Goal: Task Accomplishment & Management: Manage account settings

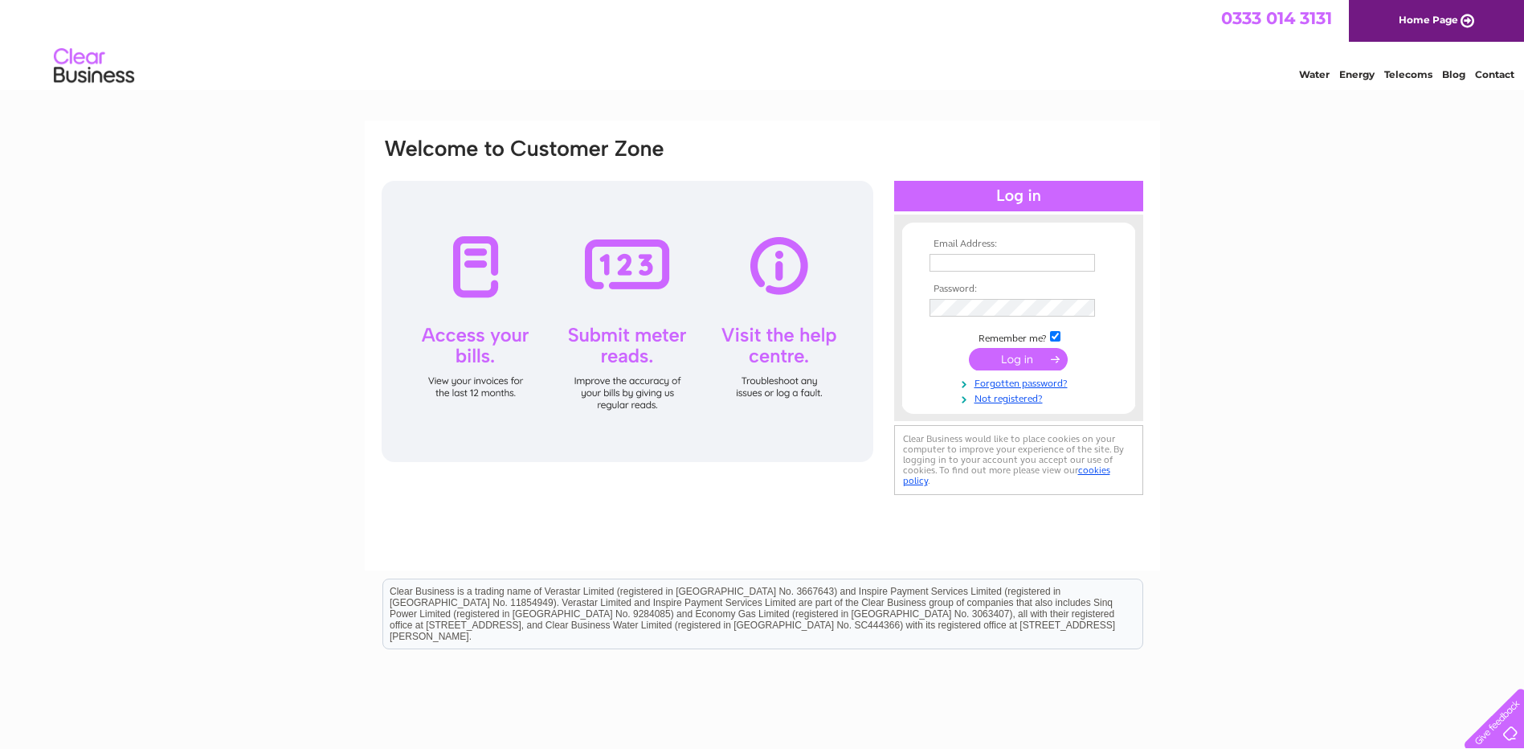
click at [955, 267] on input "text" at bounding box center [1013, 263] width 166 height 18
type input "dabel@kitagawaeurope.com"
click at [969, 350] on input "submit" at bounding box center [1018, 361] width 99 height 22
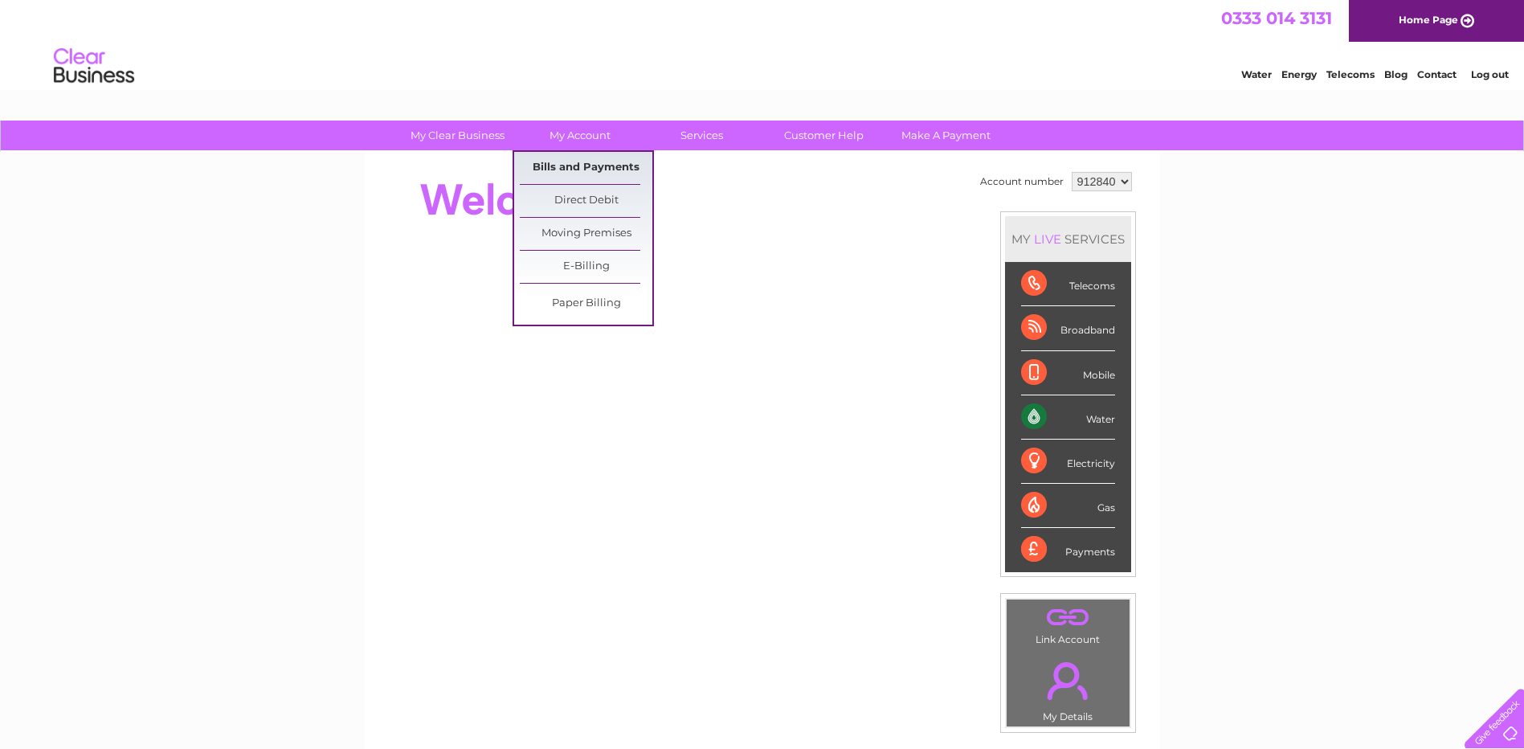
click at [587, 162] on link "Bills and Payments" at bounding box center [586, 168] width 133 height 32
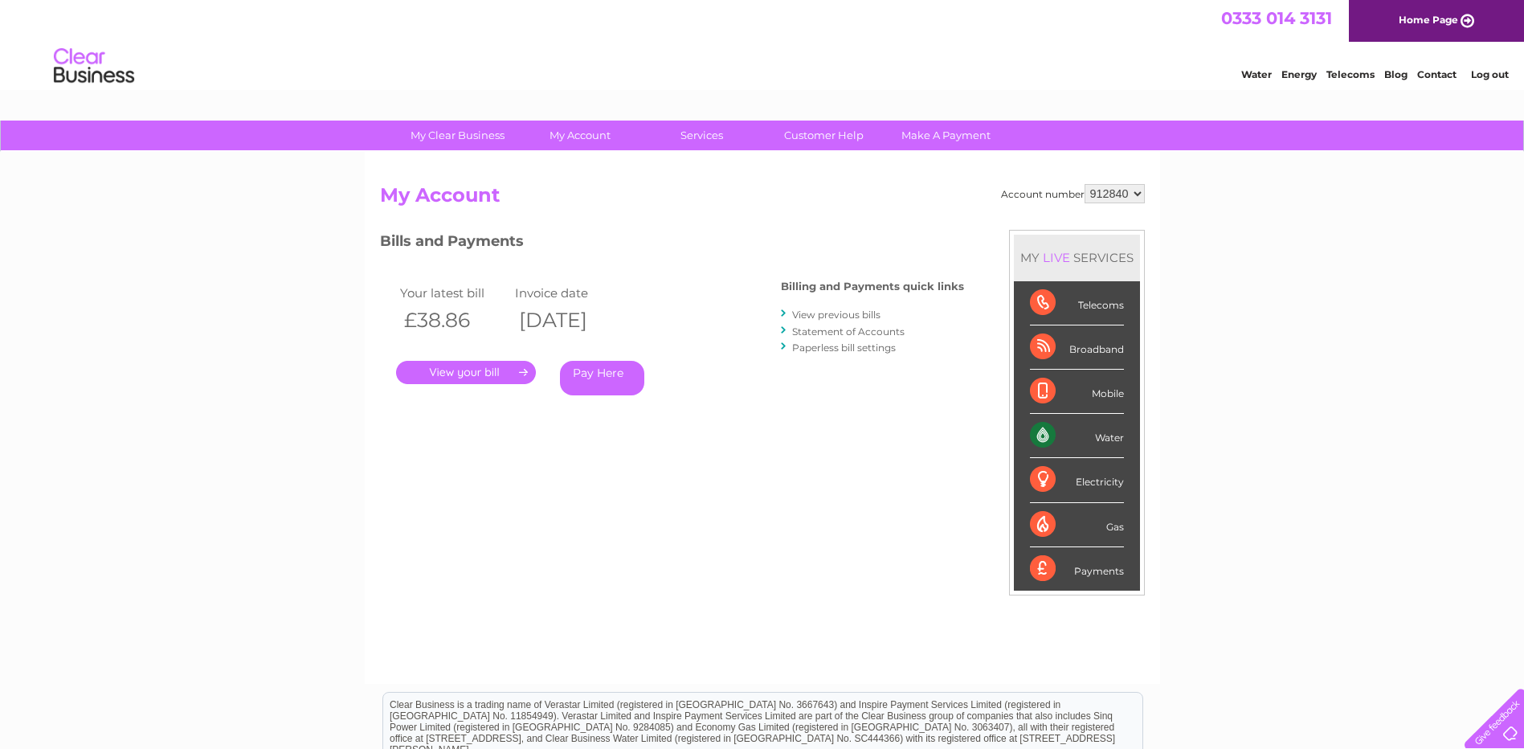
click at [490, 368] on link "." at bounding box center [466, 372] width 140 height 23
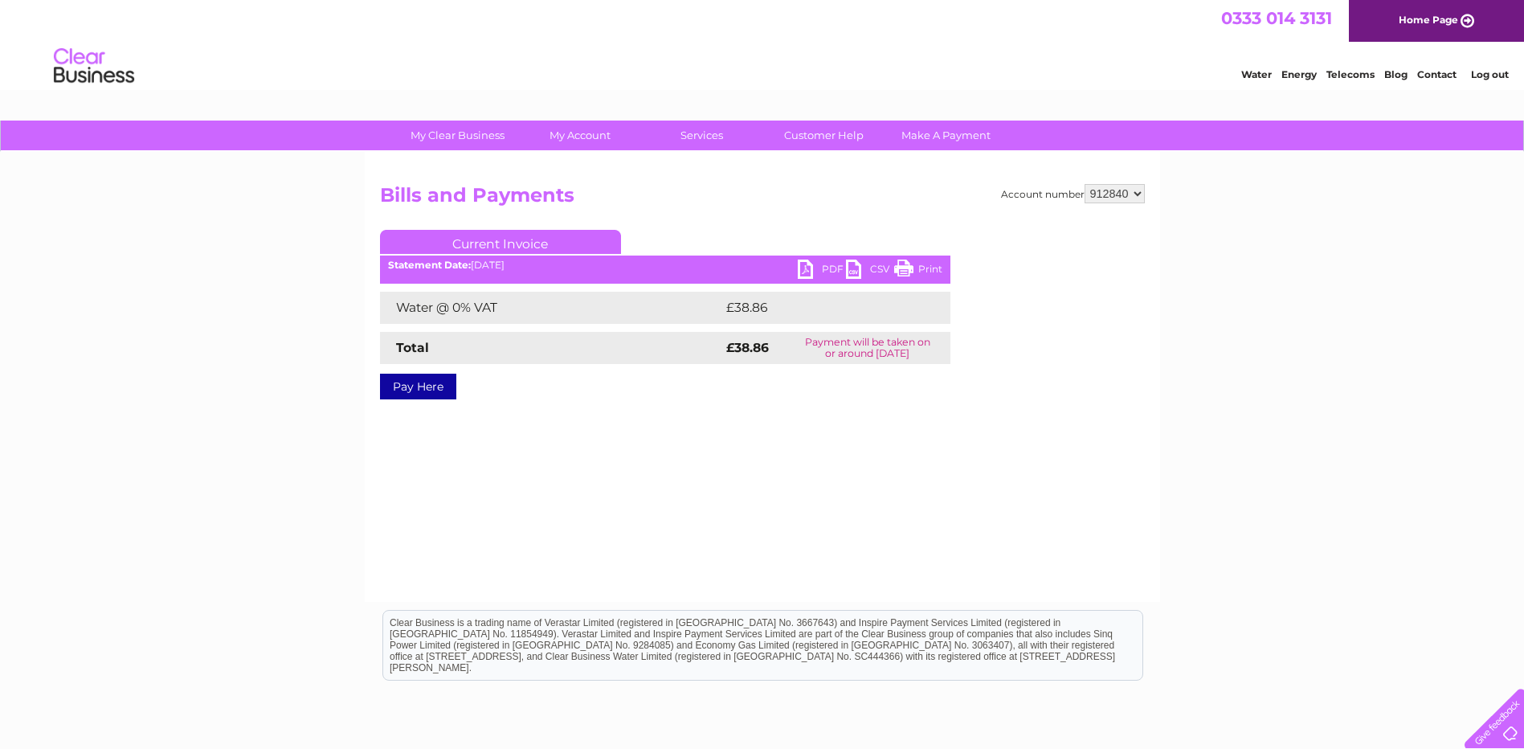
click at [806, 265] on link "PDF" at bounding box center [822, 271] width 48 height 23
